Goal: Navigation & Orientation: Find specific page/section

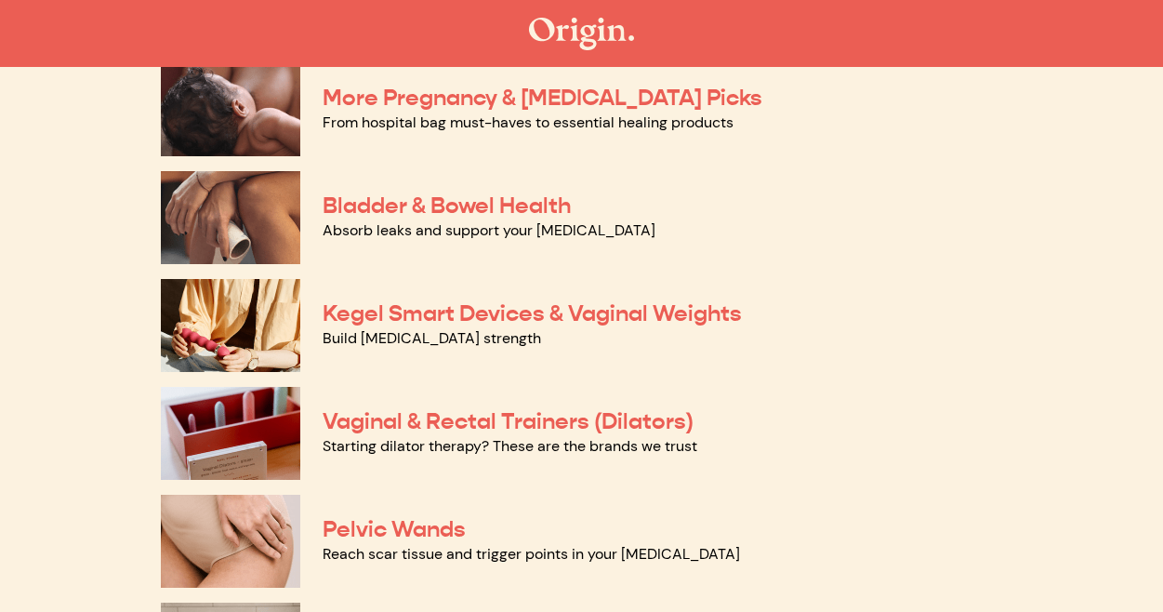
scroll to position [528, 0]
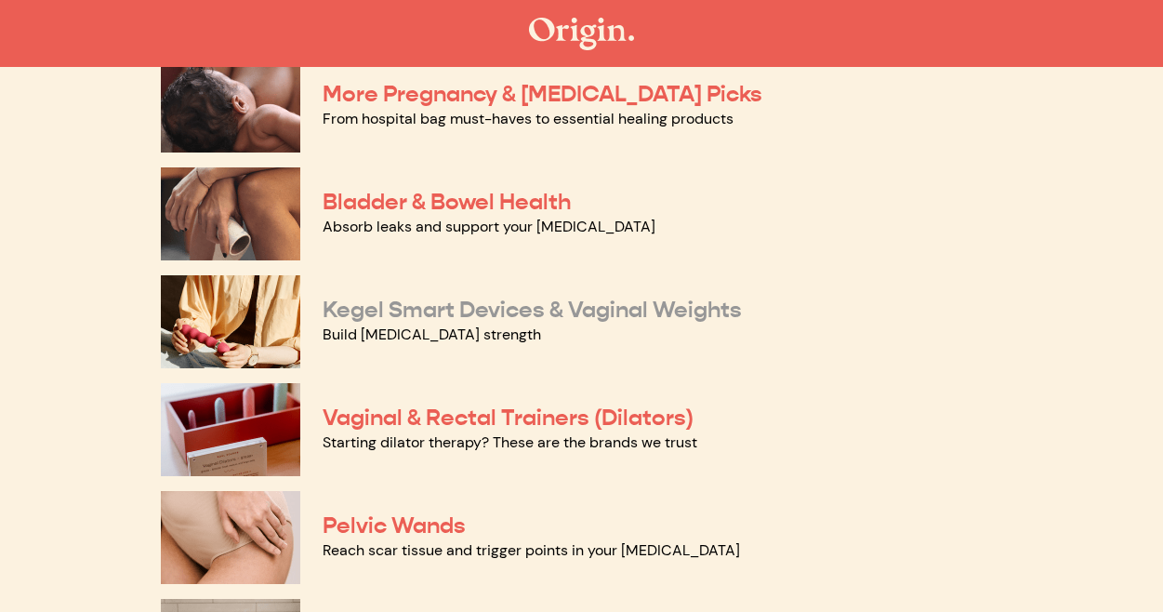
click at [464, 310] on link "Kegel Smart Devices & Vaginal Weights" at bounding box center [532, 310] width 419 height 28
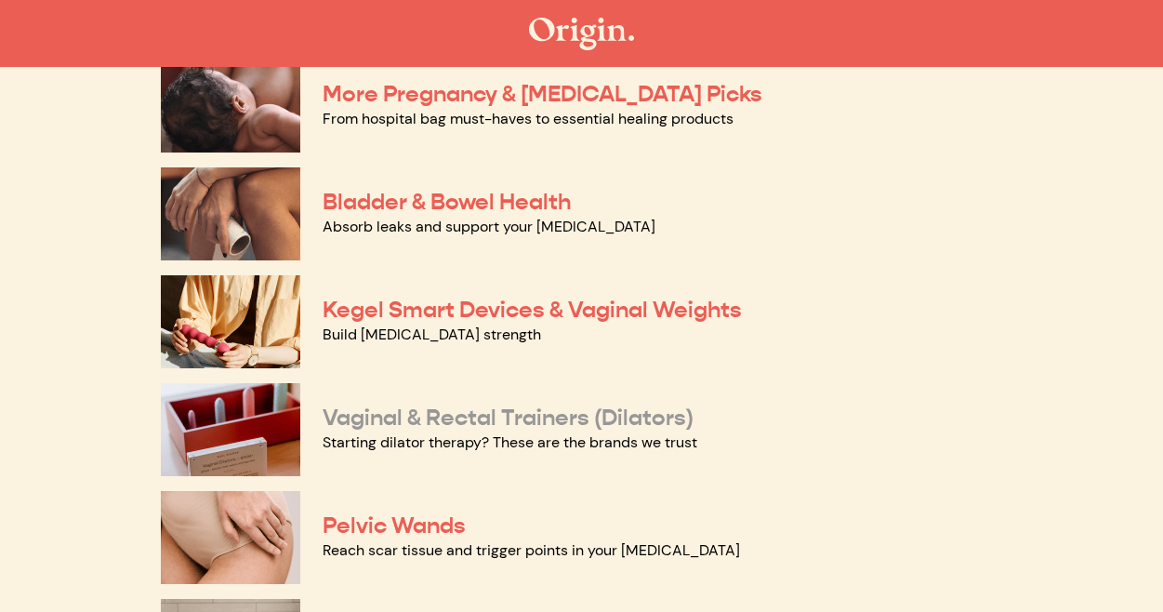
click at [386, 417] on link "Vaginal & Rectal Trainers (Dilators)" at bounding box center [508, 417] width 371 height 28
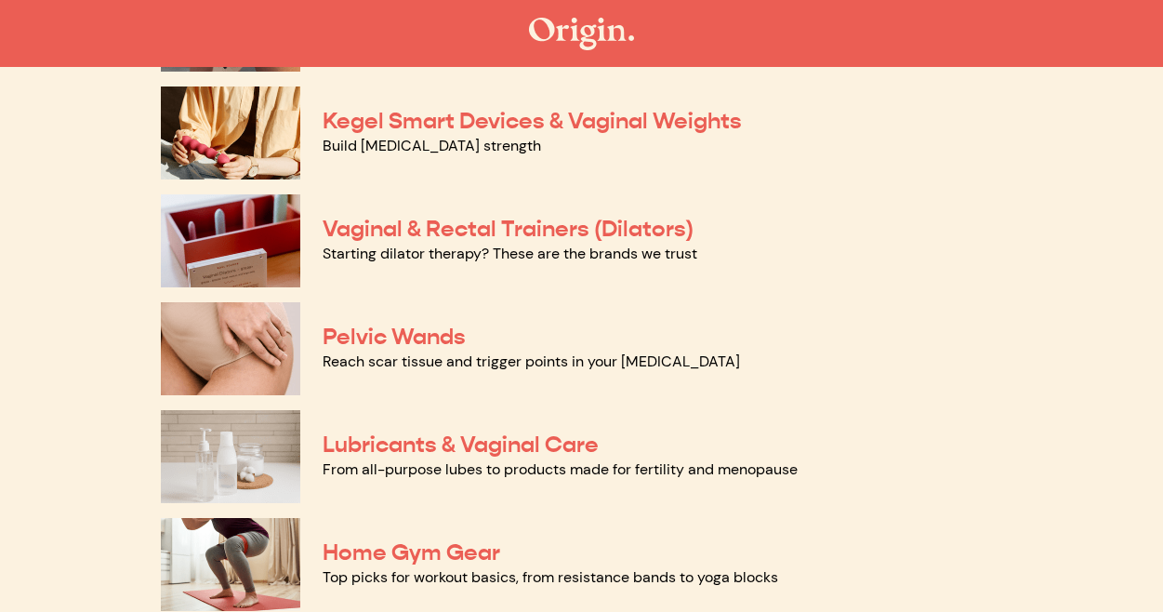
scroll to position [722, 0]
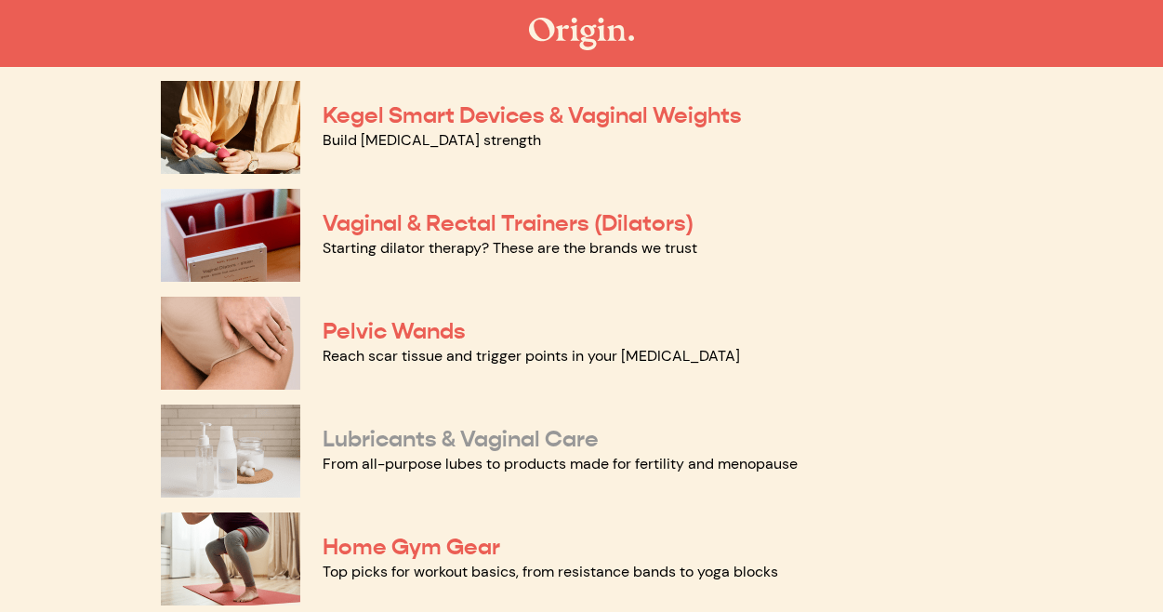
click at [429, 431] on link "Lubricants & Vaginal Care" at bounding box center [461, 439] width 276 height 28
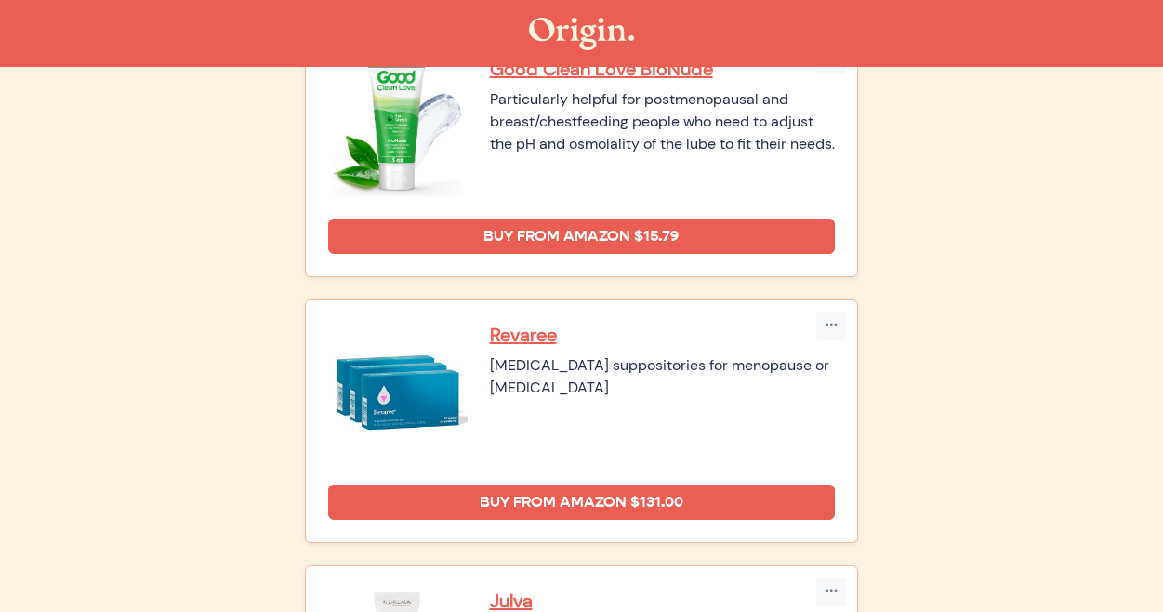
scroll to position [1057, 0]
click at [514, 335] on p "Revaree" at bounding box center [663, 335] width 346 height 24
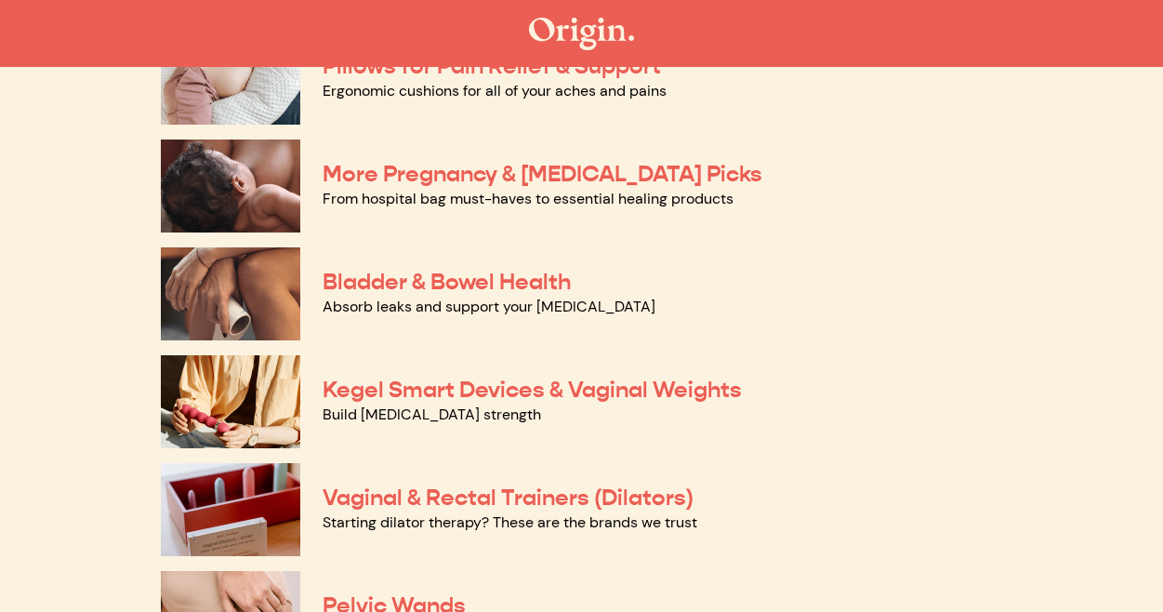
scroll to position [450, 0]
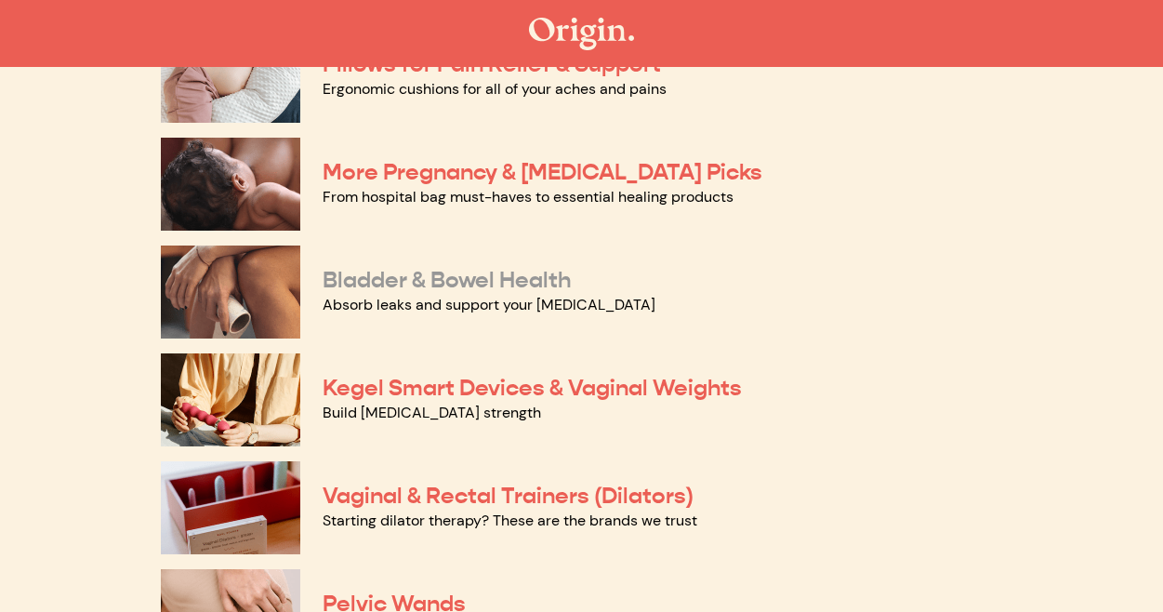
click at [535, 280] on link "Bladder & Bowel Health" at bounding box center [447, 280] width 248 height 28
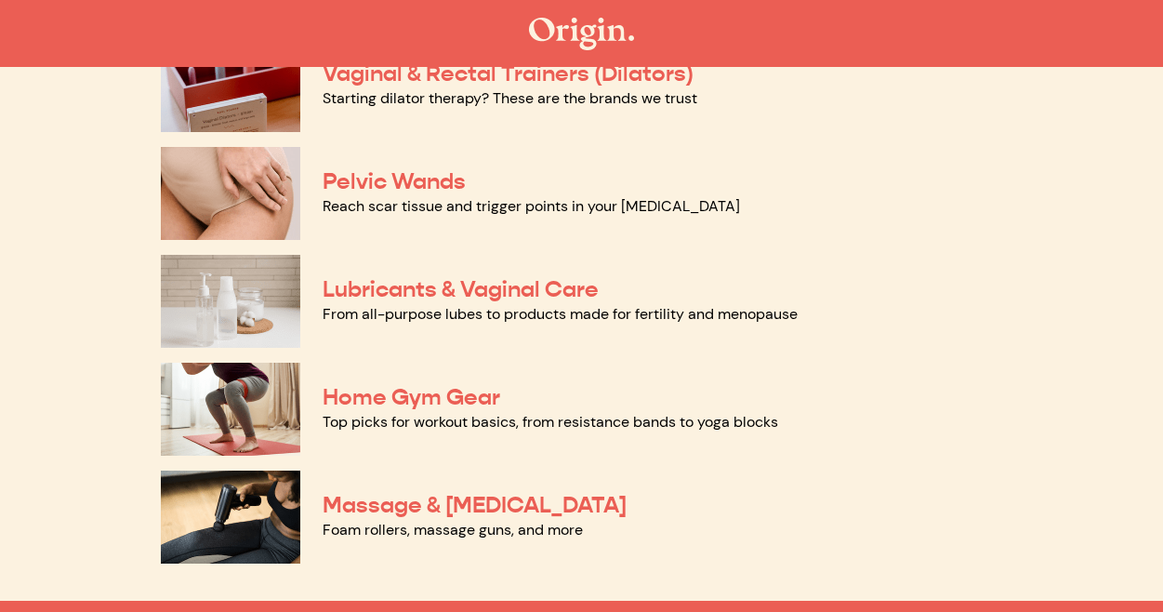
scroll to position [873, 0]
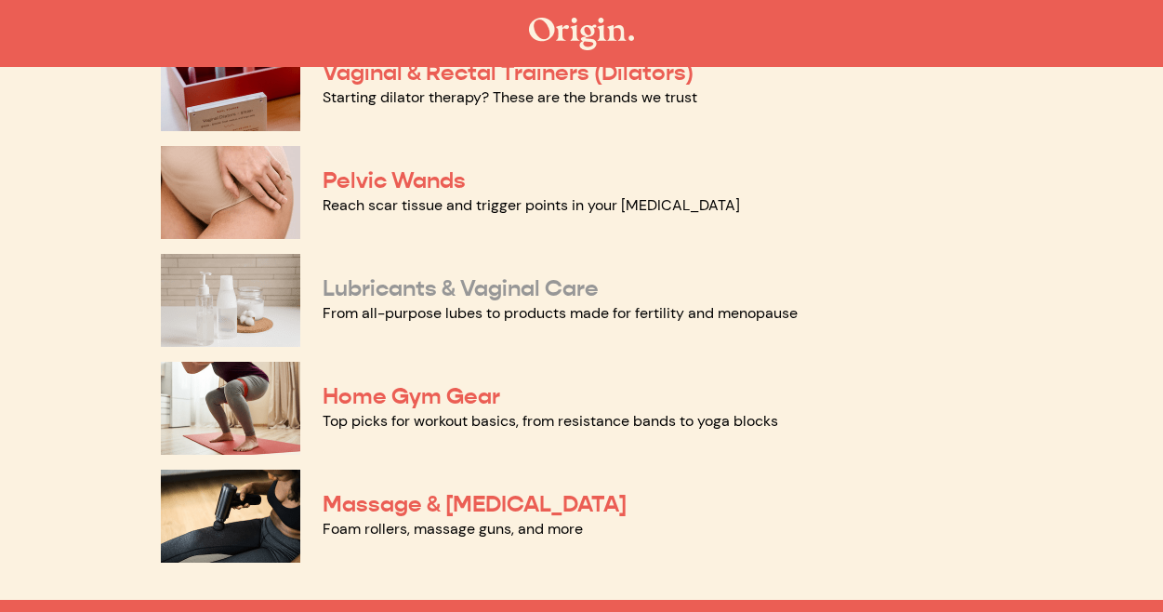
click at [437, 285] on link "Lubricants & Vaginal Care" at bounding box center [461, 288] width 276 height 28
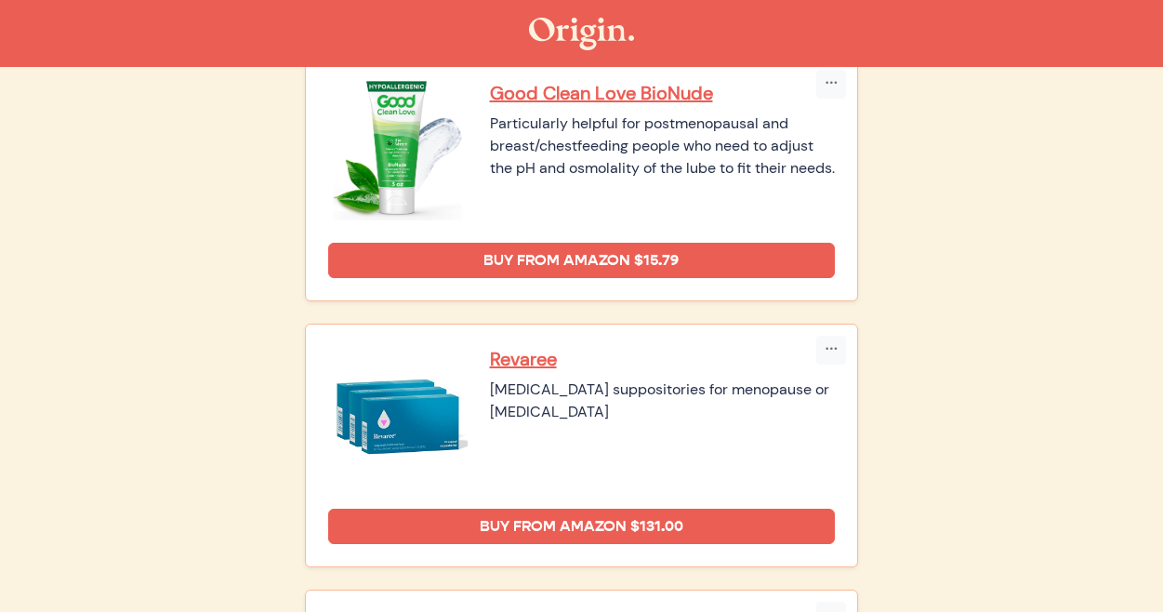
scroll to position [1034, 0]
